Goal: Task Accomplishment & Management: Manage account settings

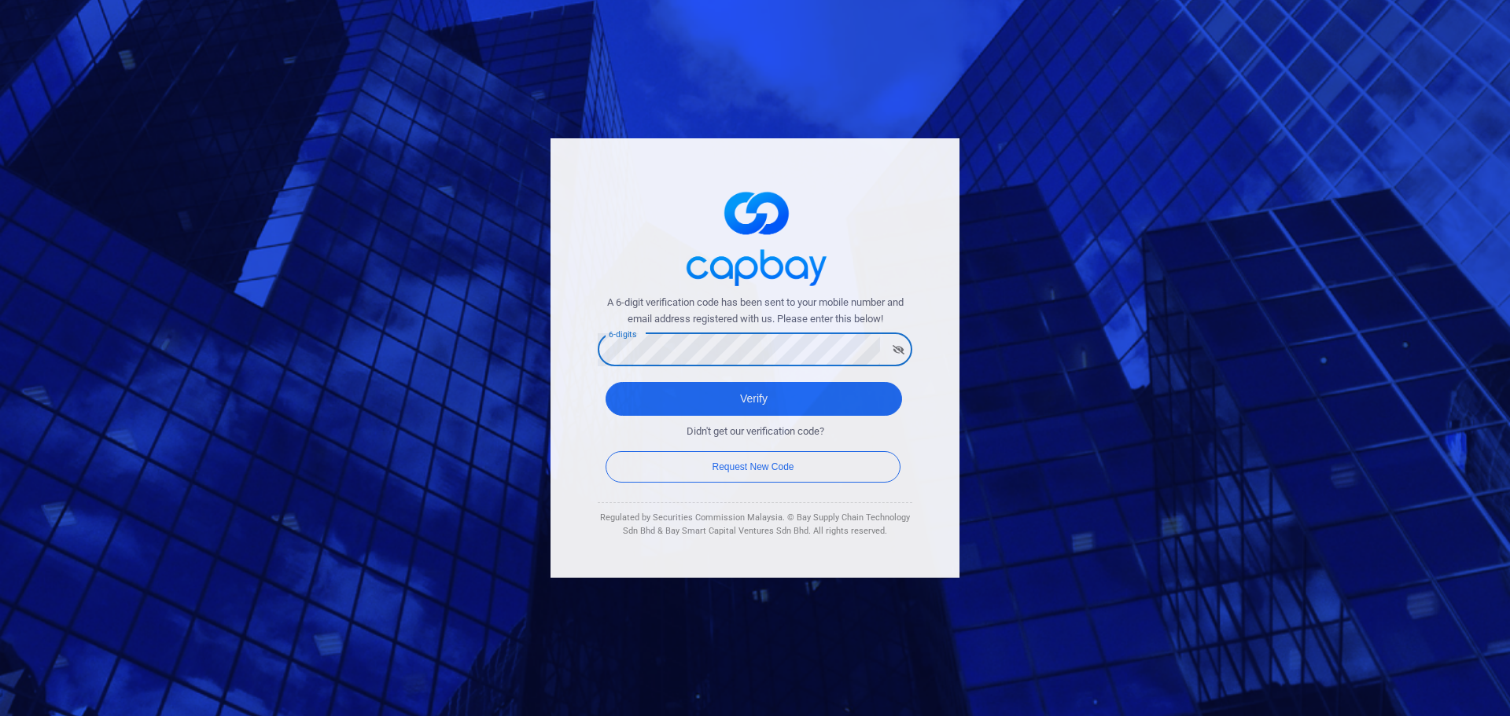
click at [532, 346] on div "A 6-digit verification code has been sent to your mobile number and email addre…" at bounding box center [755, 358] width 1510 height 716
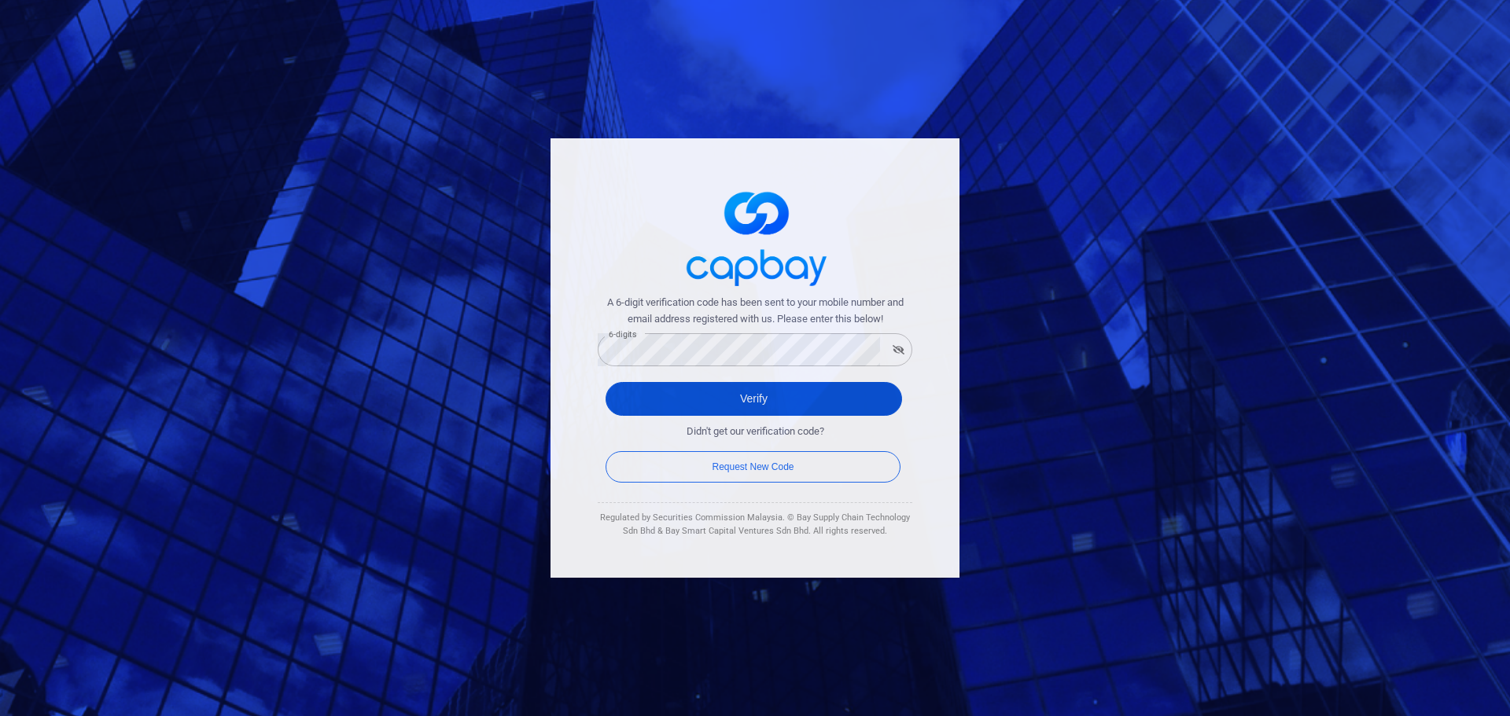
click at [734, 398] on button "Verify" at bounding box center [753, 399] width 296 height 34
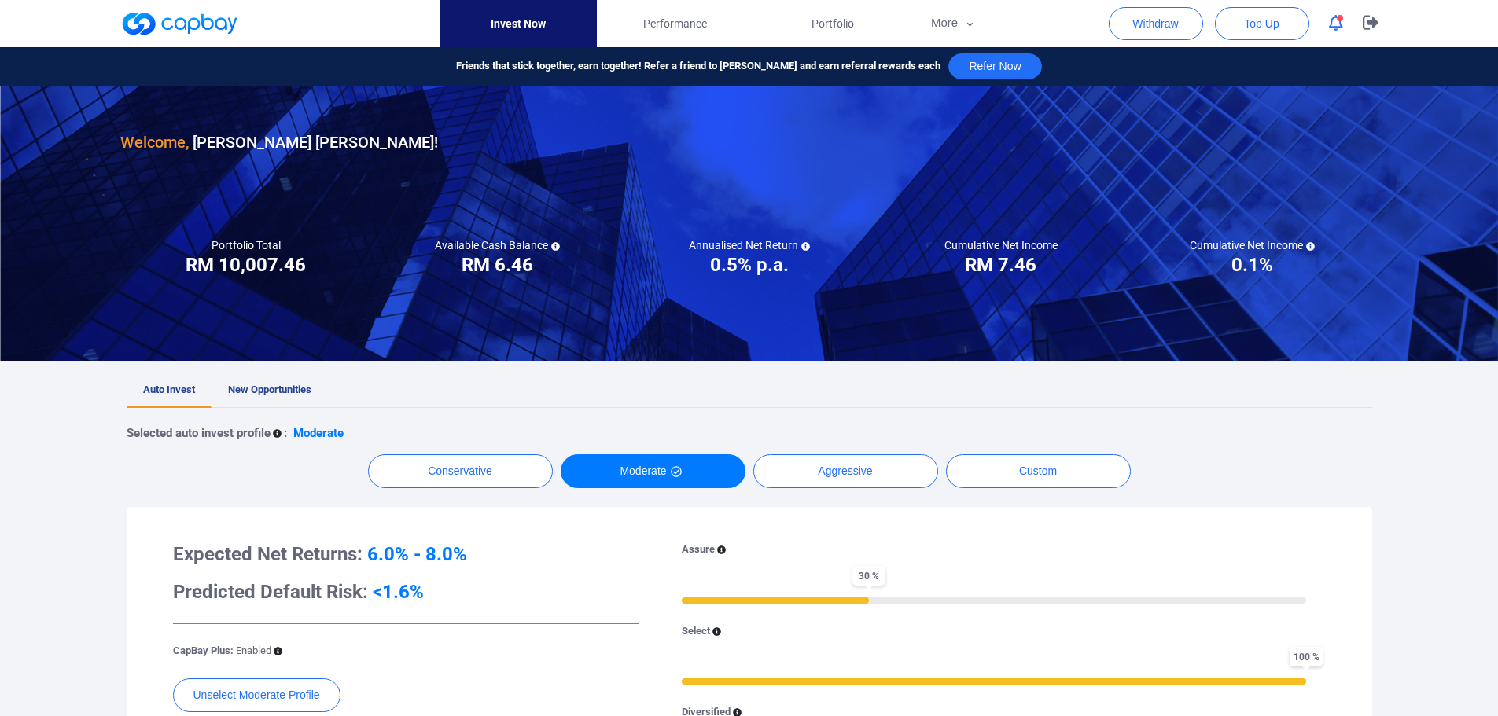
click at [1473, 30] on div at bounding box center [749, 35] width 1498 height 71
click at [1337, 27] on icon "button" at bounding box center [1336, 23] width 14 height 17
click at [1380, 26] on button "button" at bounding box center [1370, 23] width 39 height 47
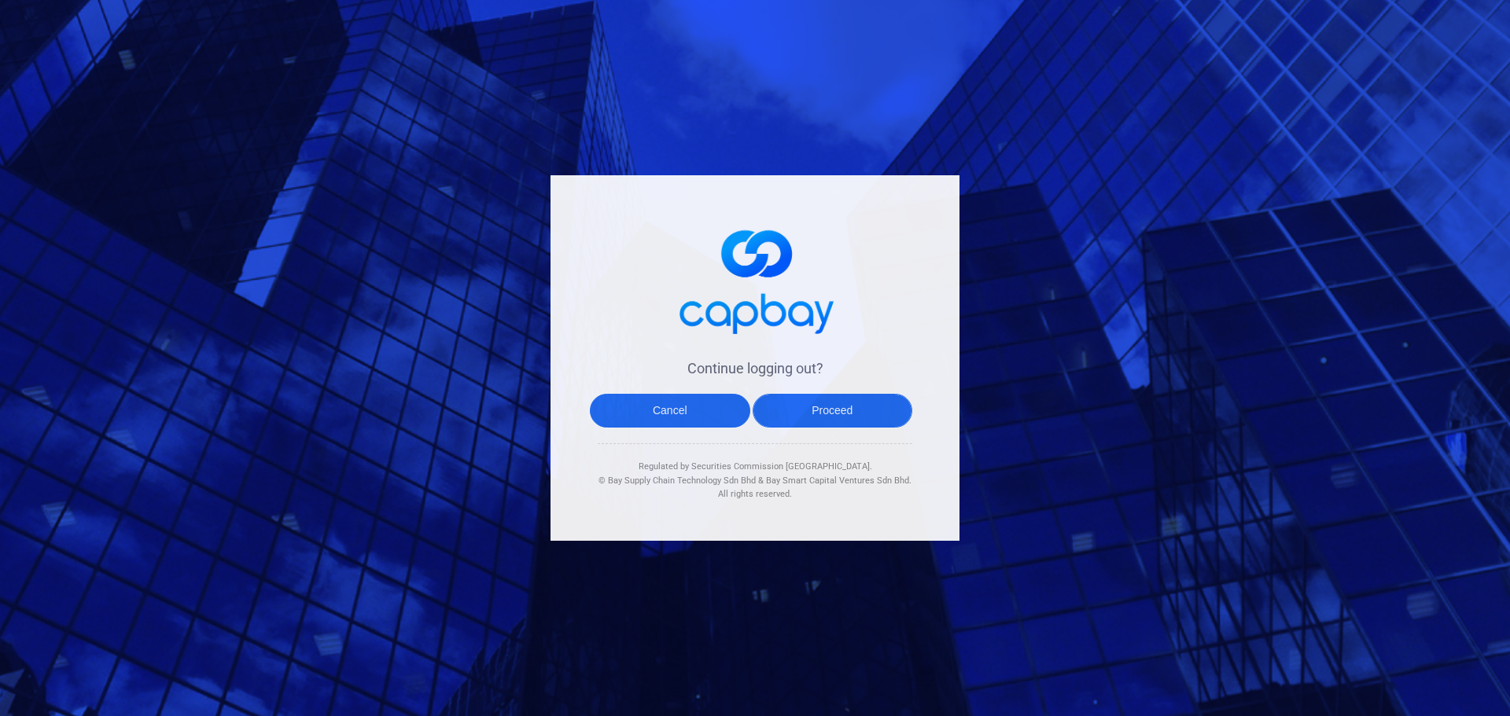
click at [848, 417] on button "Proceed" at bounding box center [832, 411] width 160 height 34
